Goal: Information Seeking & Learning: Learn about a topic

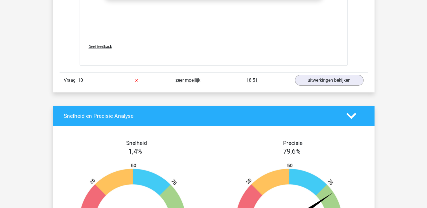
scroll to position [1494, 0]
click at [340, 74] on link "uitwerkingen bekijken" at bounding box center [329, 80] width 79 height 12
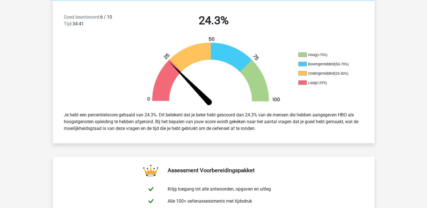
scroll to position [0, 0]
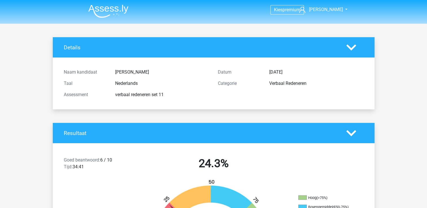
click at [118, 10] on img at bounding box center [108, 11] width 40 height 13
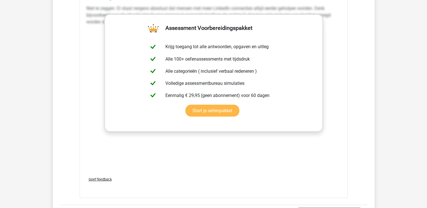
scroll to position [998, 0]
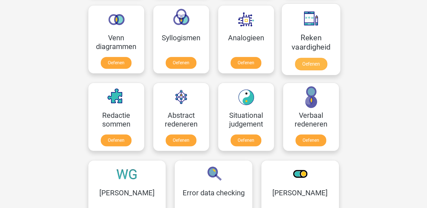
scroll to position [338, 0]
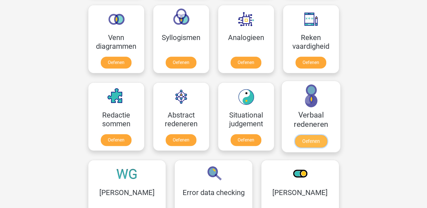
click at [307, 142] on link "Oefenen" at bounding box center [311, 141] width 32 height 12
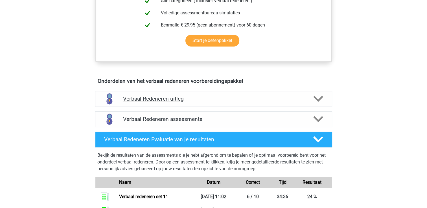
scroll to position [260, 0]
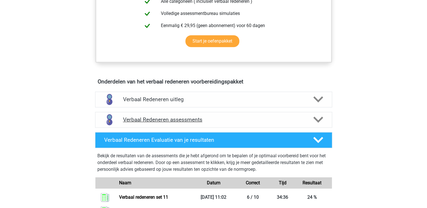
click at [314, 122] on icon at bounding box center [319, 120] width 10 height 10
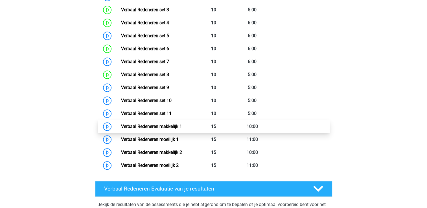
scroll to position [448, 0]
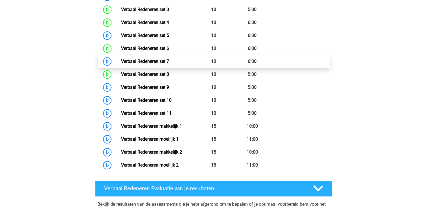
click at [130, 64] on link "Verbaal Redeneren set 7" at bounding box center [145, 61] width 48 height 5
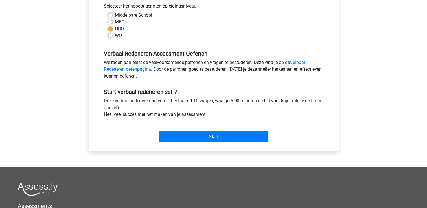
scroll to position [140, 0]
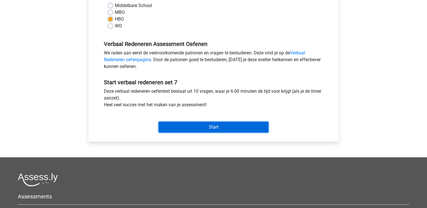
click at [234, 130] on input "Start" at bounding box center [214, 127] width 110 height 11
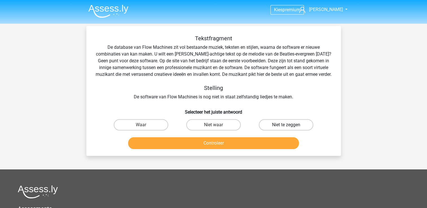
click at [281, 131] on label "Niet te zeggen" at bounding box center [286, 124] width 55 height 11
click at [286, 129] on input "Niet te zeggen" at bounding box center [288, 127] width 4 height 4
radio input "true"
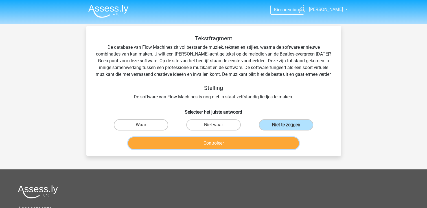
click at [254, 148] on button "Controleer" at bounding box center [213, 144] width 171 height 12
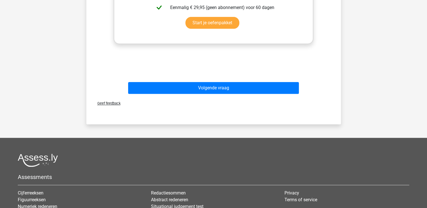
scroll to position [238, 0]
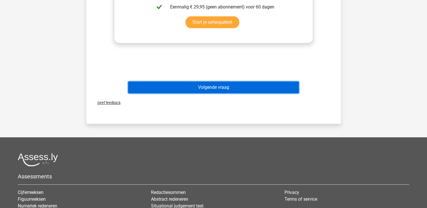
click at [236, 92] on button "Volgende vraag" at bounding box center [213, 88] width 171 height 12
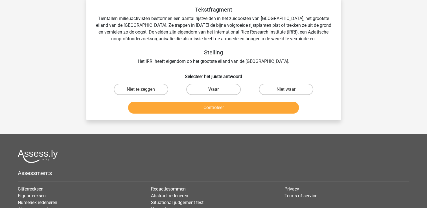
scroll to position [26, 0]
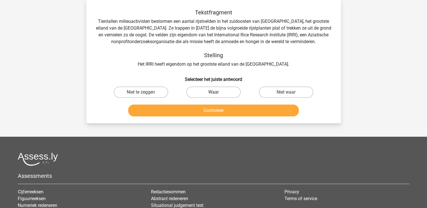
click at [236, 94] on label "Waar" at bounding box center [213, 92] width 55 height 11
click at [217, 94] on input "Waar" at bounding box center [216, 94] width 4 height 4
radio input "true"
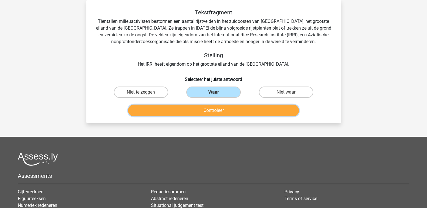
click at [220, 114] on button "Controleer" at bounding box center [213, 111] width 171 height 12
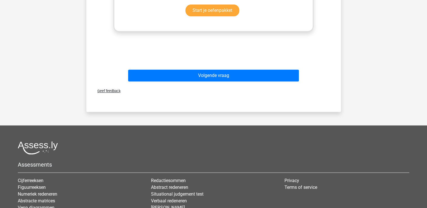
scroll to position [233, 0]
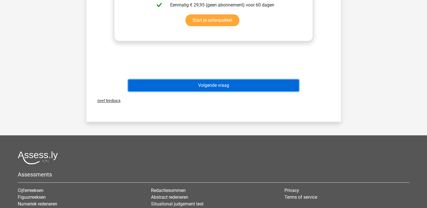
click at [235, 80] on button "Volgende vraag" at bounding box center [213, 86] width 171 height 12
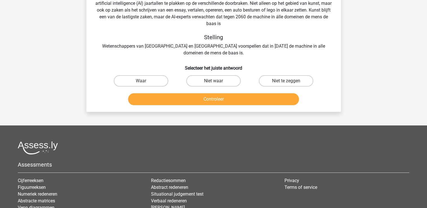
scroll to position [26, 0]
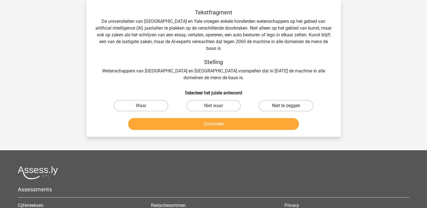
click at [272, 100] on label "Niet te zeggen" at bounding box center [286, 105] width 55 height 11
click at [286, 106] on input "Niet te zeggen" at bounding box center [288, 108] width 4 height 4
radio input "true"
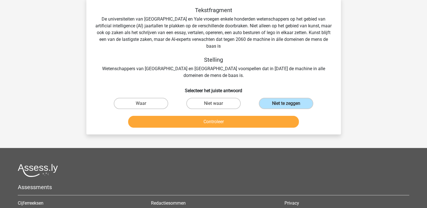
scroll to position [34, 0]
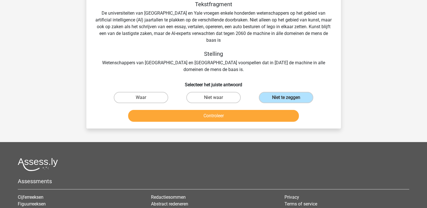
click at [239, 118] on div "Tekstfragment De universiteiten van Oxford en Yale vroegen enkele honderden wet…" at bounding box center [213, 60] width 255 height 137
click at [240, 116] on div "Controleer" at bounding box center [214, 117] width 218 height 14
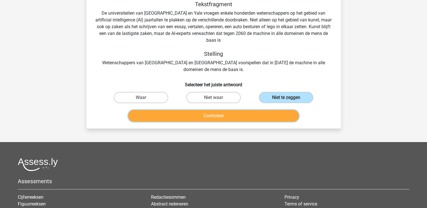
click at [251, 110] on button "Controleer" at bounding box center [213, 116] width 171 height 12
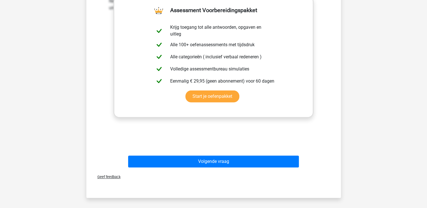
scroll to position [171, 0]
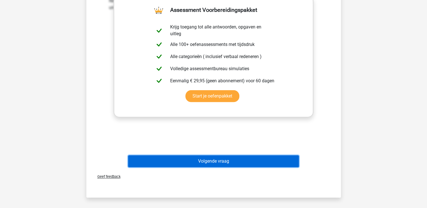
click at [225, 156] on button "Volgende vraag" at bounding box center [213, 162] width 171 height 12
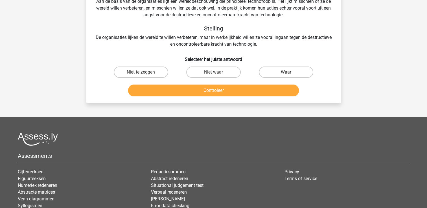
scroll to position [26, 0]
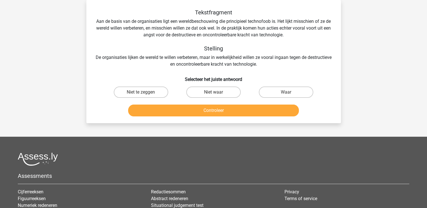
click at [288, 94] on input "Waar" at bounding box center [288, 94] width 4 height 4
radio input "true"
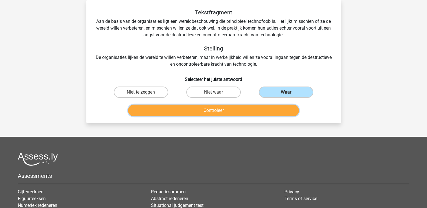
click at [251, 109] on button "Controleer" at bounding box center [213, 111] width 171 height 12
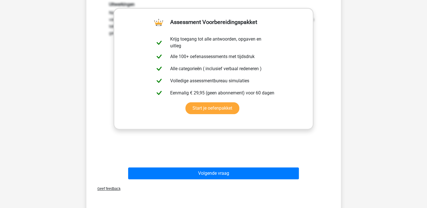
scroll to position [146, 0]
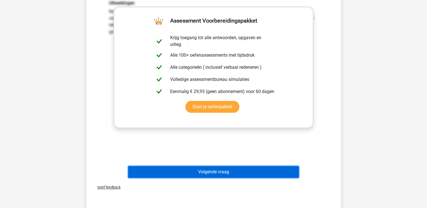
click at [216, 171] on button "Volgende vraag" at bounding box center [213, 172] width 171 height 12
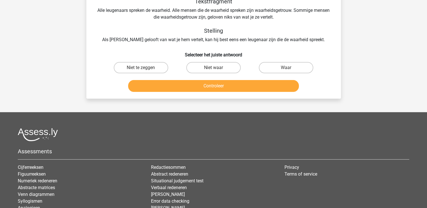
scroll to position [26, 0]
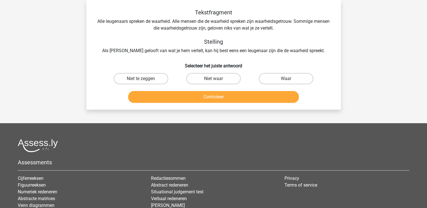
click at [288, 81] on input "Waar" at bounding box center [288, 81] width 4 height 4
radio input "true"
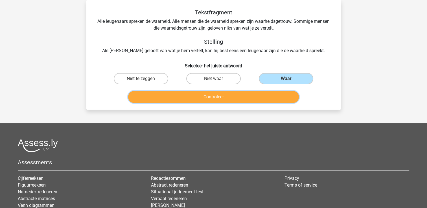
click at [266, 98] on button "Controleer" at bounding box center [213, 97] width 171 height 12
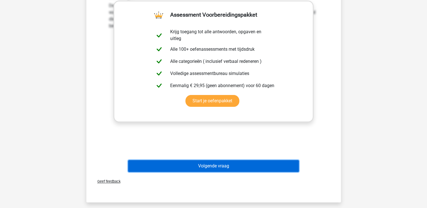
click at [214, 164] on button "Volgende vraag" at bounding box center [213, 166] width 171 height 12
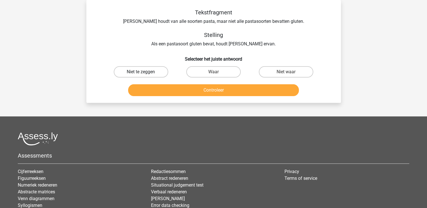
click at [146, 75] on label "Niet te zeggen" at bounding box center [141, 71] width 55 height 11
click at [145, 75] on input "Niet te zeggen" at bounding box center [143, 74] width 4 height 4
radio input "true"
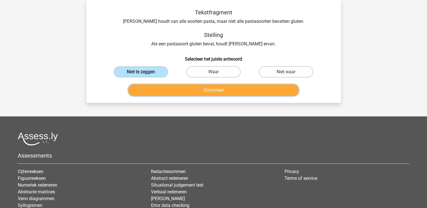
click at [160, 92] on button "Controleer" at bounding box center [213, 90] width 171 height 12
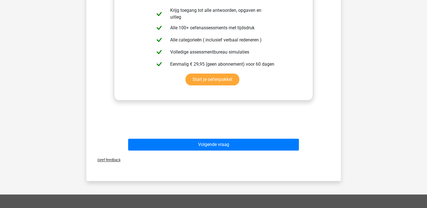
scroll to position [157, 0]
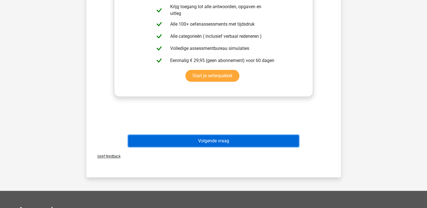
click at [167, 141] on button "Volgende vraag" at bounding box center [213, 141] width 171 height 12
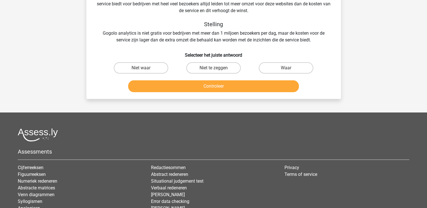
scroll to position [26, 0]
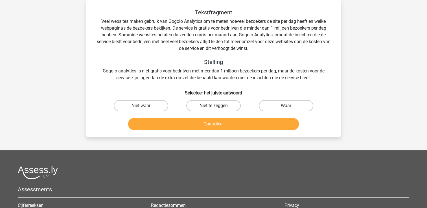
click at [206, 107] on label "Niet te zeggen" at bounding box center [213, 105] width 55 height 11
click at [214, 107] on input "Niet te zeggen" at bounding box center [216, 108] width 4 height 4
radio input "true"
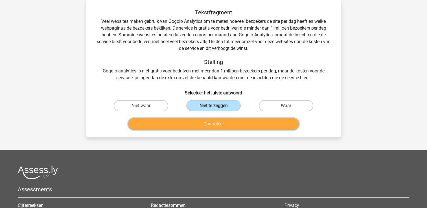
click at [202, 125] on button "Controleer" at bounding box center [213, 124] width 171 height 12
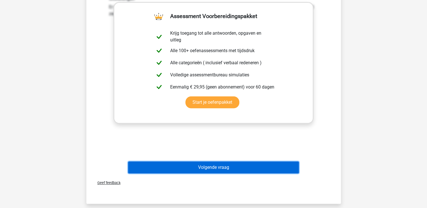
click at [192, 171] on button "Volgende vraag" at bounding box center [213, 168] width 171 height 12
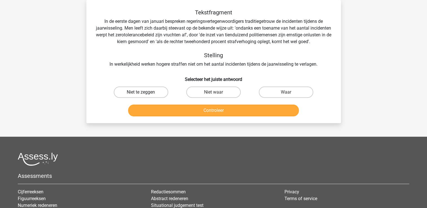
click at [149, 90] on label "Niet te zeggen" at bounding box center [141, 92] width 55 height 11
click at [145, 92] on input "Niet te zeggen" at bounding box center [143, 94] width 4 height 4
radio input "true"
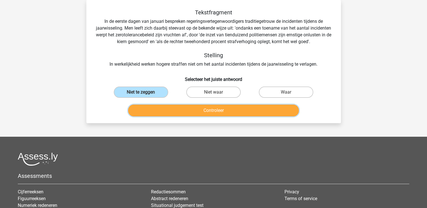
click at [158, 108] on button "Controleer" at bounding box center [213, 111] width 171 height 12
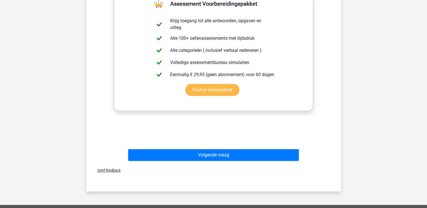
scroll to position [168, 0]
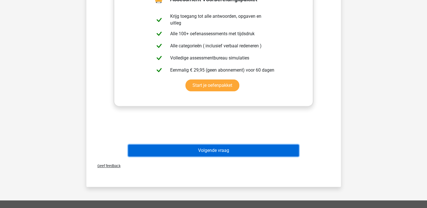
click at [232, 153] on button "Volgende vraag" at bounding box center [213, 151] width 171 height 12
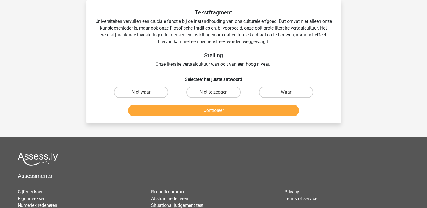
scroll to position [26, 0]
click at [281, 90] on label "Waar" at bounding box center [286, 92] width 55 height 11
click at [286, 92] on input "Waar" at bounding box center [288, 94] width 4 height 4
radio input "true"
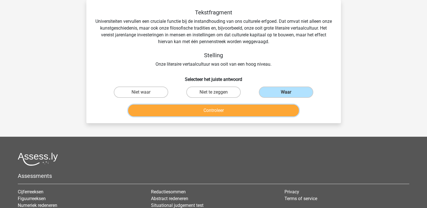
click at [255, 110] on button "Controleer" at bounding box center [213, 111] width 171 height 12
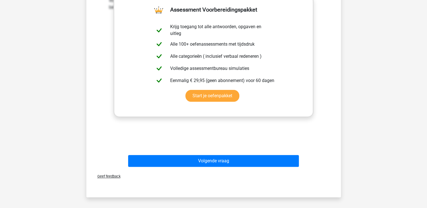
scroll to position [171, 0]
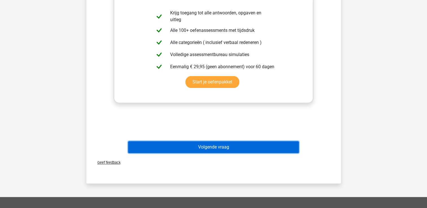
click at [227, 148] on button "Volgende vraag" at bounding box center [213, 148] width 171 height 12
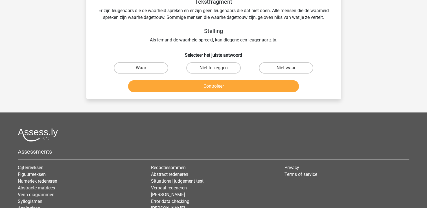
scroll to position [26, 0]
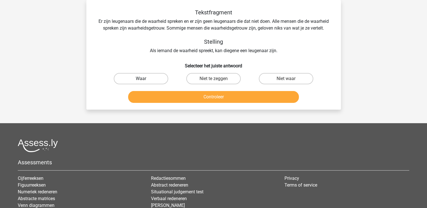
click at [145, 77] on label "Waar" at bounding box center [141, 78] width 55 height 11
click at [145, 79] on input "Waar" at bounding box center [143, 81] width 4 height 4
radio input "true"
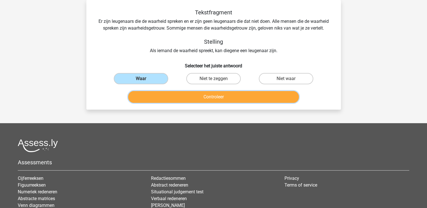
click at [164, 97] on button "Controleer" at bounding box center [213, 97] width 171 height 12
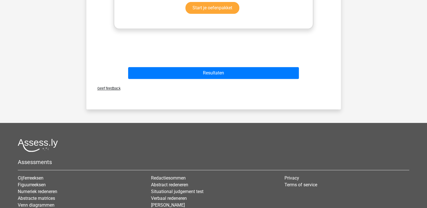
scroll to position [232, 0]
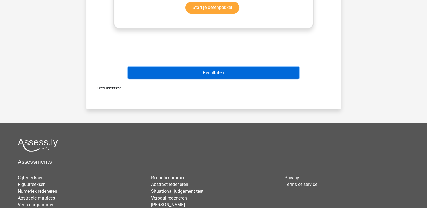
click at [188, 75] on button "Resultaten" at bounding box center [213, 73] width 171 height 12
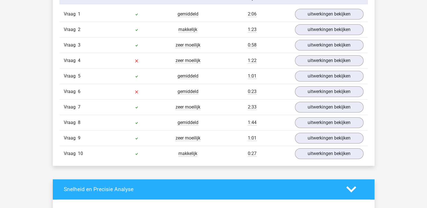
scroll to position [481, 0]
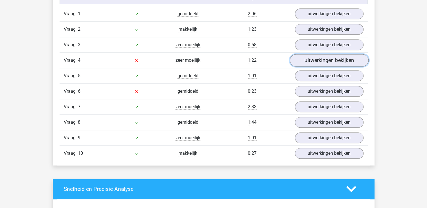
click at [335, 59] on link "uitwerkingen bekijken" at bounding box center [329, 60] width 79 height 12
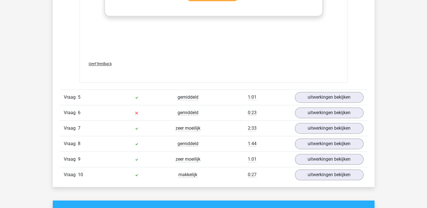
scroll to position [781, 0]
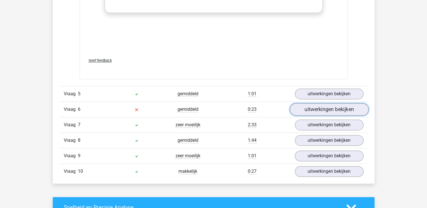
click at [317, 110] on link "uitwerkingen bekijken" at bounding box center [329, 109] width 79 height 12
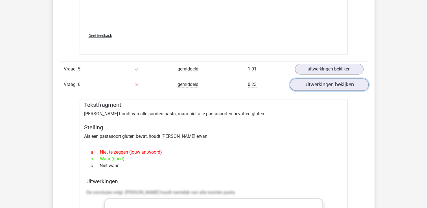
scroll to position [807, 0]
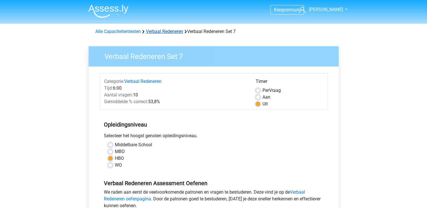
click at [165, 31] on link "Verbaal Redeneren" at bounding box center [164, 31] width 37 height 5
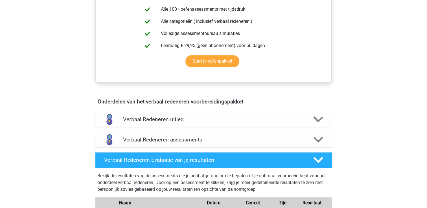
scroll to position [268, 0]
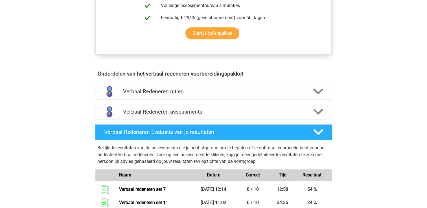
click at [318, 111] on icon at bounding box center [319, 112] width 10 height 10
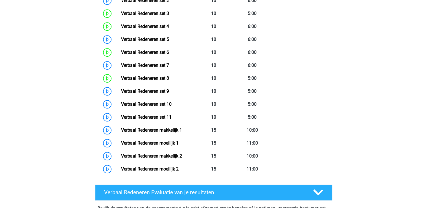
scroll to position [446, 0]
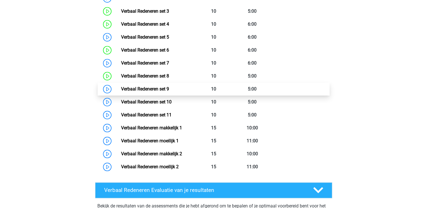
click at [139, 88] on link "Verbaal Redeneren set 9" at bounding box center [145, 88] width 48 height 5
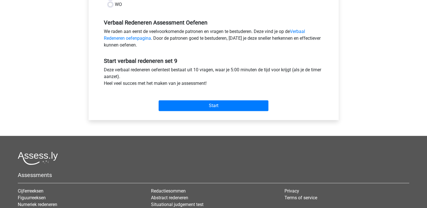
scroll to position [163, 0]
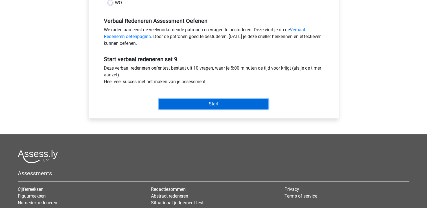
click at [223, 102] on input "Start" at bounding box center [214, 104] width 110 height 11
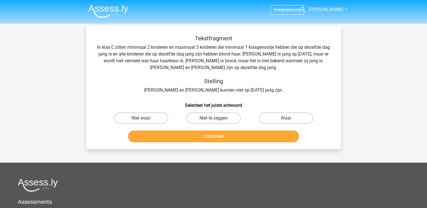
click at [214, 118] on label "Niet te zeggen" at bounding box center [213, 118] width 55 height 11
click at [214, 118] on input "Niet te zeggen" at bounding box center [216, 120] width 4 height 4
radio input "true"
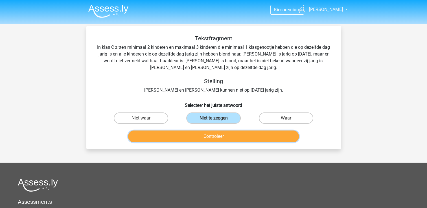
click at [210, 139] on button "Controleer" at bounding box center [213, 137] width 171 height 12
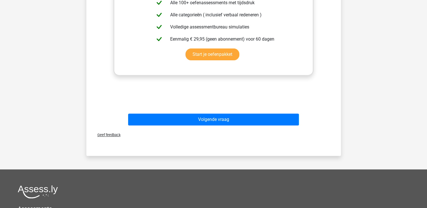
scroll to position [200, 0]
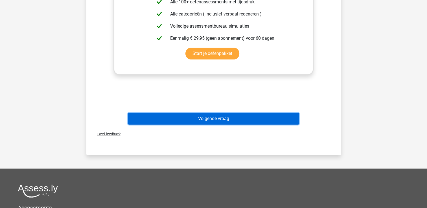
click at [211, 120] on button "Volgende vraag" at bounding box center [213, 119] width 171 height 12
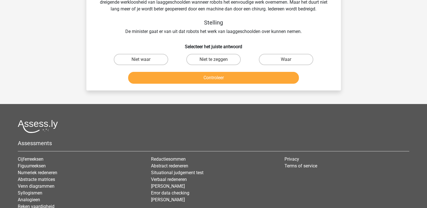
scroll to position [26, 0]
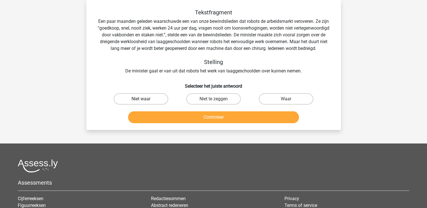
click at [155, 101] on label "Niet waar" at bounding box center [141, 99] width 55 height 11
click at [145, 101] on input "Niet waar" at bounding box center [143, 101] width 4 height 4
radio input "true"
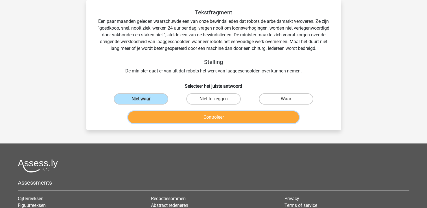
click at [165, 115] on button "Controleer" at bounding box center [213, 118] width 171 height 12
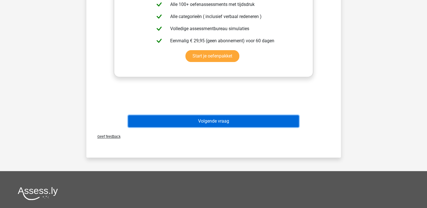
click at [184, 122] on button "Volgende vraag" at bounding box center [213, 122] width 171 height 12
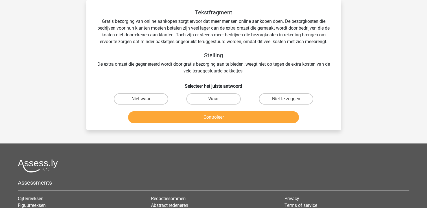
click at [142, 100] on input "Niet waar" at bounding box center [143, 101] width 4 height 4
radio input "true"
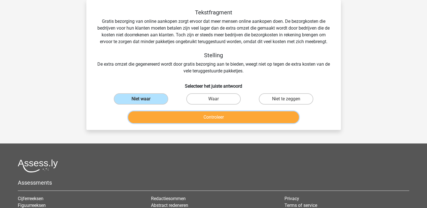
click at [144, 117] on button "Controleer" at bounding box center [213, 118] width 171 height 12
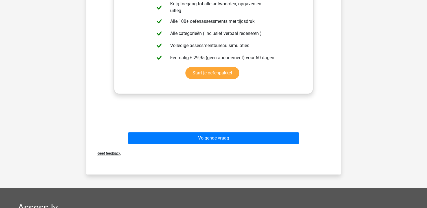
scroll to position [186, 0]
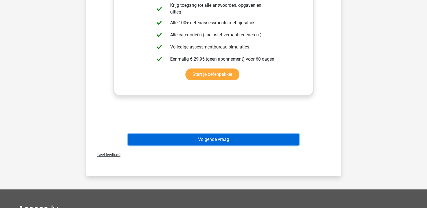
click at [154, 136] on button "Volgende vraag" at bounding box center [213, 140] width 171 height 12
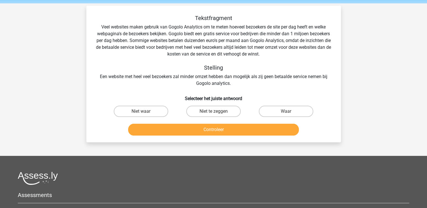
scroll to position [20, 0]
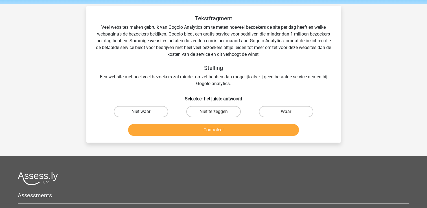
click at [158, 116] on label "Niet waar" at bounding box center [141, 111] width 55 height 11
click at [145, 116] on input "Niet waar" at bounding box center [143, 114] width 4 height 4
radio input "true"
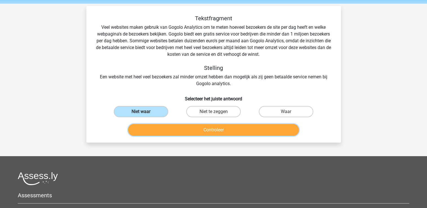
click at [171, 134] on button "Controleer" at bounding box center [213, 130] width 171 height 12
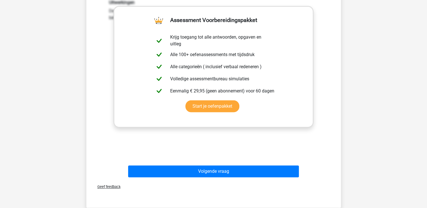
scroll to position [163, 0]
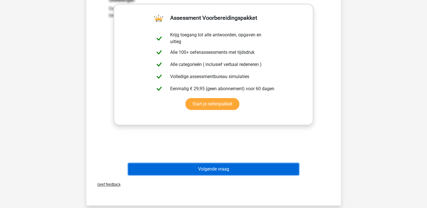
click at [179, 175] on button "Volgende vraag" at bounding box center [213, 170] width 171 height 12
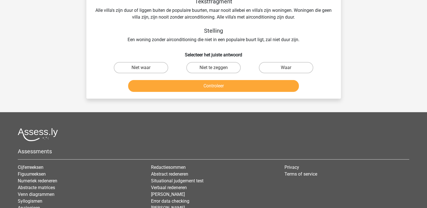
scroll to position [26, 0]
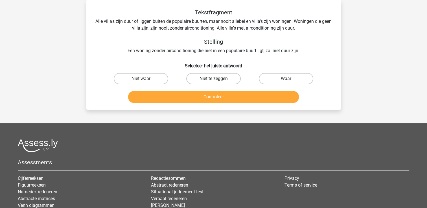
click at [218, 78] on label "Niet te zeggen" at bounding box center [213, 78] width 55 height 11
click at [217, 79] on input "Niet te zeggen" at bounding box center [216, 81] width 4 height 4
radio input "true"
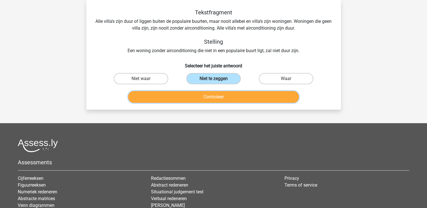
click at [207, 99] on button "Controleer" at bounding box center [213, 97] width 171 height 12
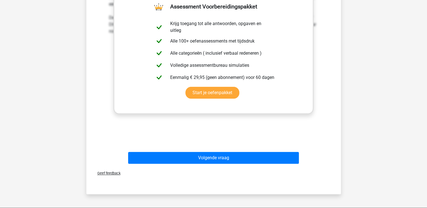
scroll to position [152, 0]
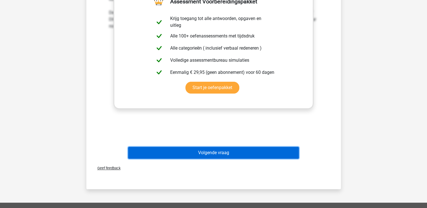
click at [195, 151] on button "Volgende vraag" at bounding box center [213, 153] width 171 height 12
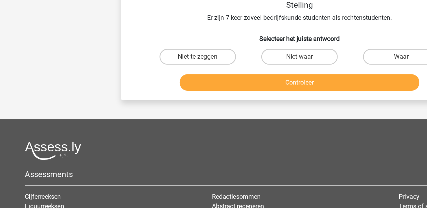
scroll to position [26, 0]
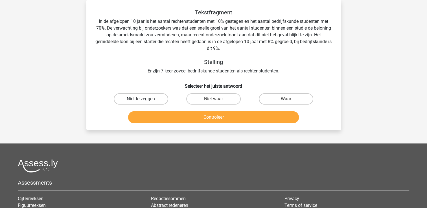
click at [123, 99] on label "Niet te zeggen" at bounding box center [141, 99] width 55 height 11
click at [141, 99] on input "Niet te zeggen" at bounding box center [143, 101] width 4 height 4
radio input "true"
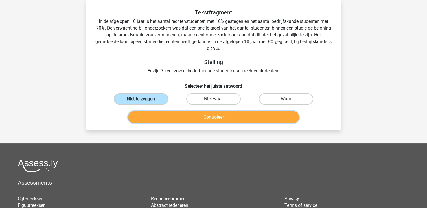
click at [173, 112] on button "Controleer" at bounding box center [213, 118] width 171 height 12
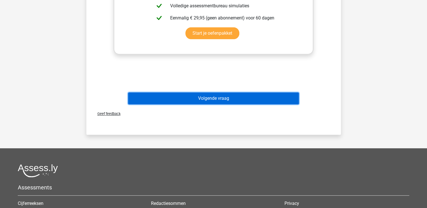
click at [197, 97] on button "Volgende vraag" at bounding box center [213, 99] width 171 height 12
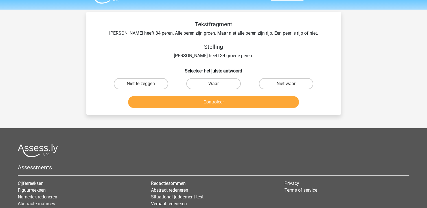
scroll to position [14, 0]
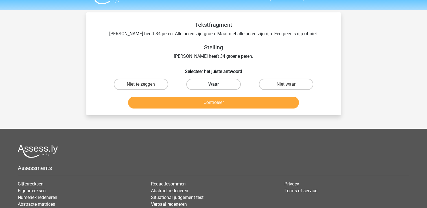
click at [210, 84] on label "Waar" at bounding box center [213, 84] width 55 height 11
click at [214, 84] on input "Waar" at bounding box center [216, 86] width 4 height 4
radio input "true"
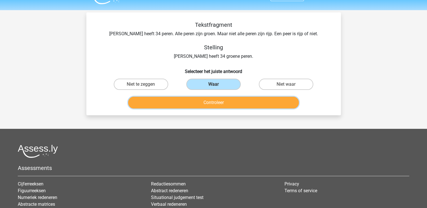
click at [202, 101] on button "Controleer" at bounding box center [213, 103] width 171 height 12
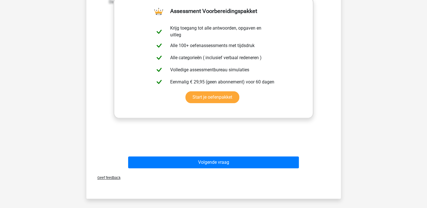
scroll to position [140, 0]
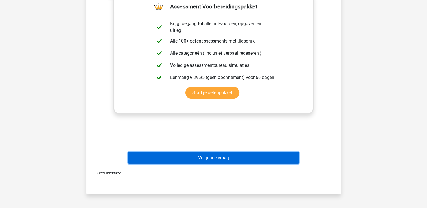
click at [206, 153] on button "Volgende vraag" at bounding box center [213, 158] width 171 height 12
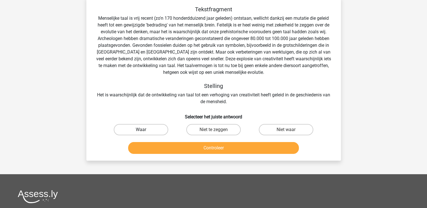
scroll to position [29, 0]
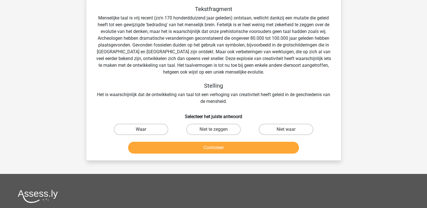
click at [149, 132] on label "Waar" at bounding box center [141, 129] width 55 height 11
click at [145, 132] on input "Waar" at bounding box center [143, 132] width 4 height 4
radio input "true"
click at [158, 151] on button "Controleer" at bounding box center [213, 148] width 171 height 12
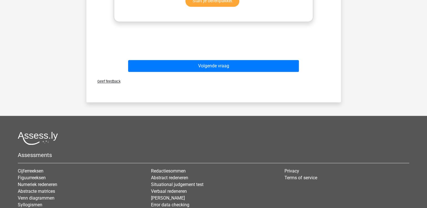
scroll to position [294, 0]
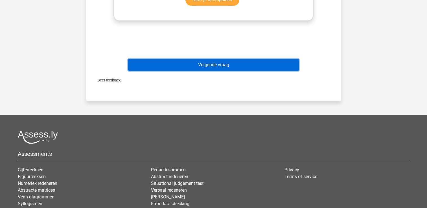
click at [211, 68] on button "Volgende vraag" at bounding box center [213, 65] width 171 height 12
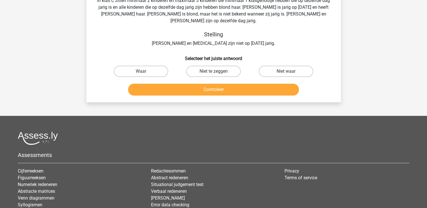
scroll to position [26, 0]
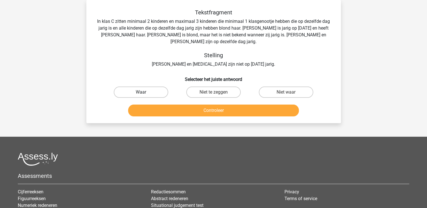
click at [162, 88] on label "Waar" at bounding box center [141, 92] width 55 height 11
click at [145, 92] on input "Waar" at bounding box center [143, 94] width 4 height 4
radio input "true"
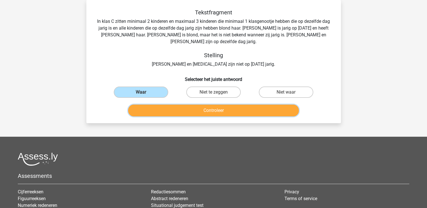
click at [181, 105] on button "Controleer" at bounding box center [213, 111] width 171 height 12
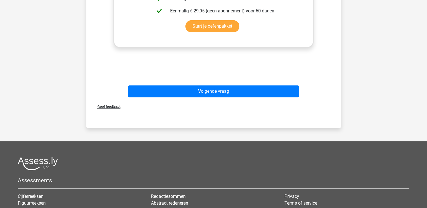
scroll to position [218, 0]
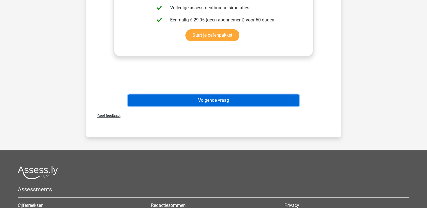
click at [204, 95] on button "Volgende vraag" at bounding box center [213, 101] width 171 height 12
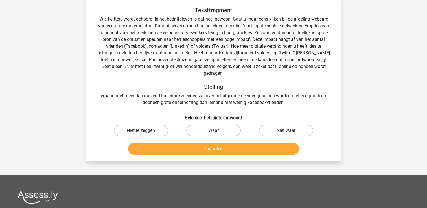
scroll to position [26, 0]
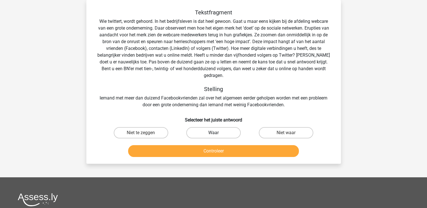
click at [213, 127] on label "Waar" at bounding box center [213, 132] width 55 height 11
click at [214, 133] on input "Waar" at bounding box center [216, 135] width 4 height 4
radio input "true"
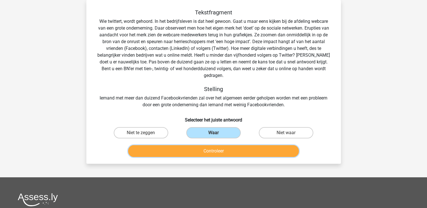
click at [207, 146] on button "Controleer" at bounding box center [213, 151] width 171 height 12
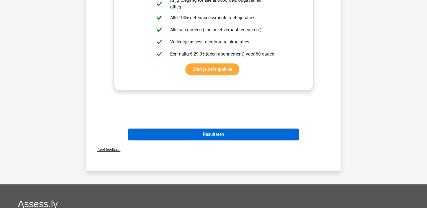
scroll to position [225, 0]
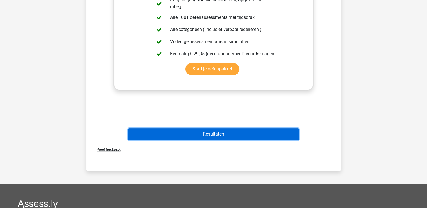
click at [223, 129] on button "Resultaten" at bounding box center [213, 135] width 171 height 12
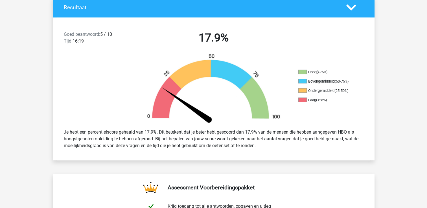
scroll to position [127, 0]
